Goal: Task Accomplishment & Management: Manage account settings

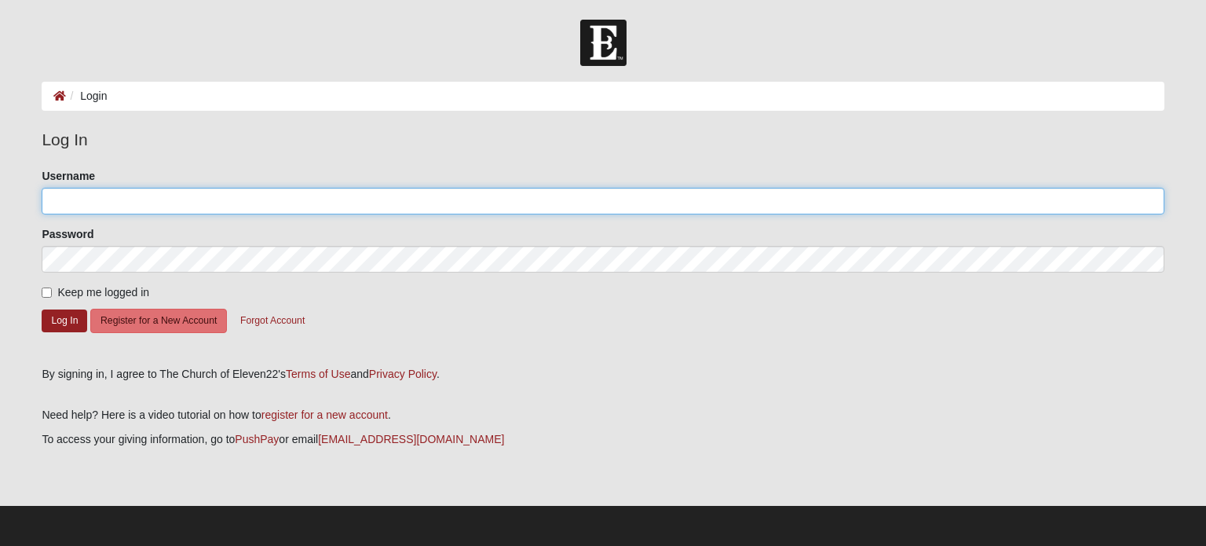
click at [351, 202] on input "Username" at bounding box center [603, 201] width 1122 height 27
type input "[EMAIL_ADDRESS][DOMAIN_NAME]"
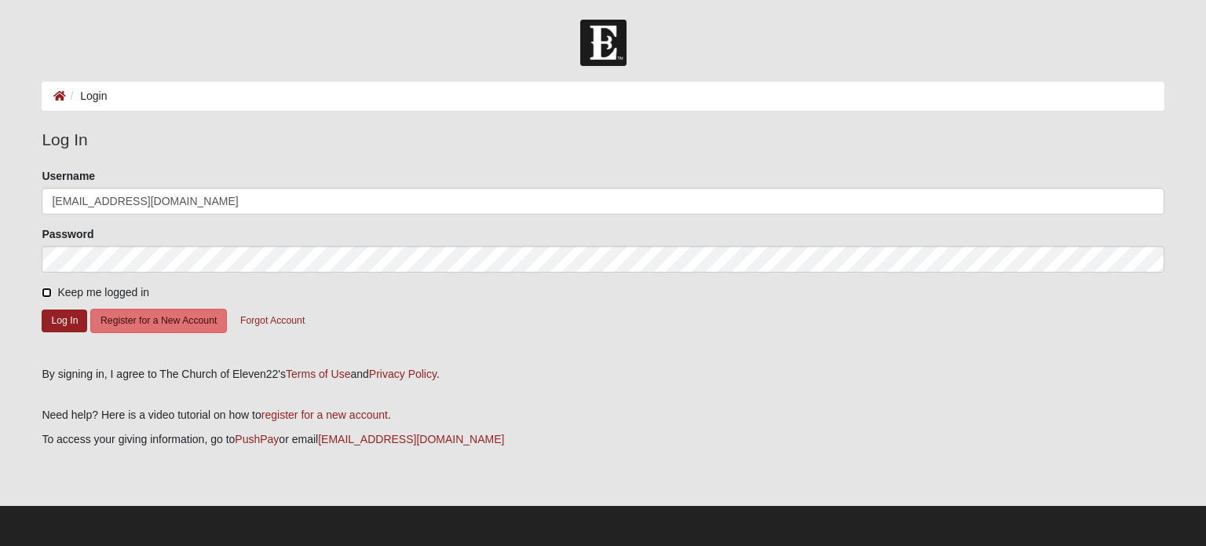
click at [44, 294] on input "Keep me logged in" at bounding box center [47, 292] width 10 height 10
checkbox input "true"
click at [52, 326] on button "Log In" at bounding box center [65, 320] width 46 height 23
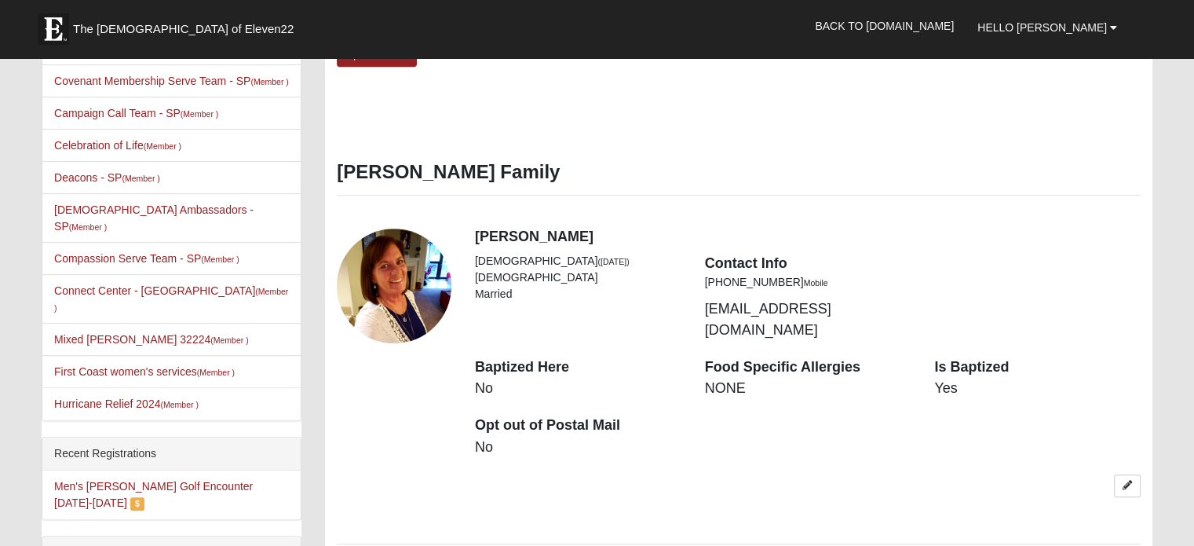
scroll to position [820, 0]
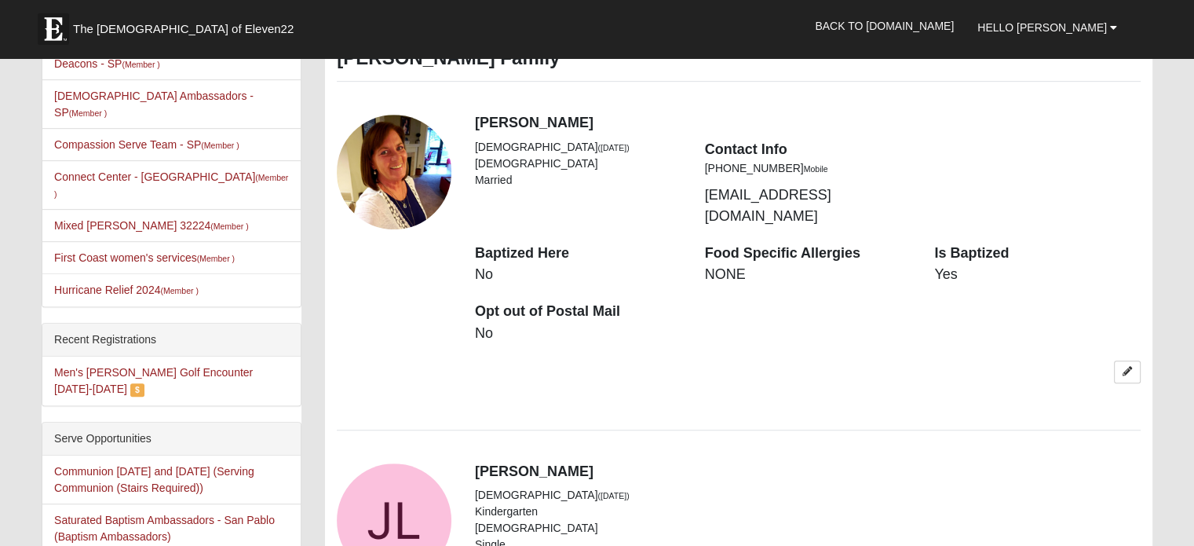
click at [144, 383] on label "$" at bounding box center [137, 389] width 14 height 13
click at [248, 366] on link "Men's [PERSON_NAME] Golf Encounter [DATE]-[DATE]" at bounding box center [153, 380] width 199 height 29
